Goal: Navigation & Orientation: Find specific page/section

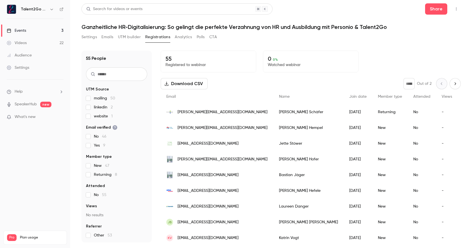
click at [23, 41] on div "Videos" at bounding box center [17, 43] width 20 height 6
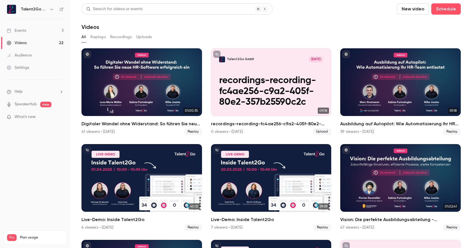
click at [21, 30] on div "Events" at bounding box center [16, 31] width 19 height 6
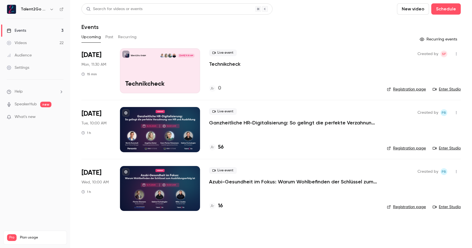
click at [193, 119] on div at bounding box center [160, 129] width 80 height 45
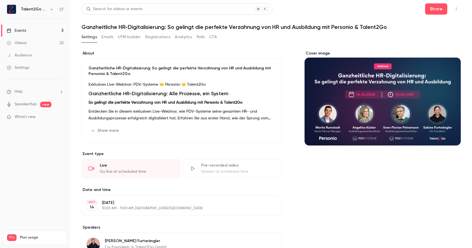
click at [158, 36] on button "Registrations" at bounding box center [157, 37] width 25 height 9
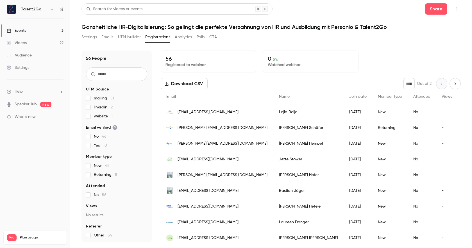
click at [18, 27] on link "Events 3" at bounding box center [35, 30] width 70 height 12
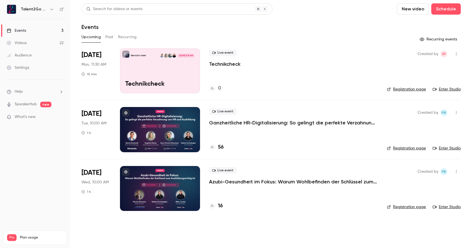
click at [413, 147] on link "Registration page" at bounding box center [406, 149] width 39 height 6
